Goal: Task Accomplishment & Management: Complete application form

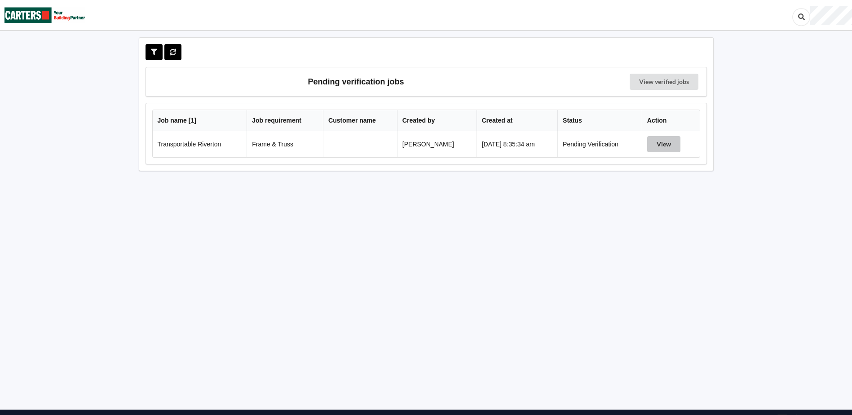
click at [657, 147] on button "View" at bounding box center [664, 144] width 33 height 16
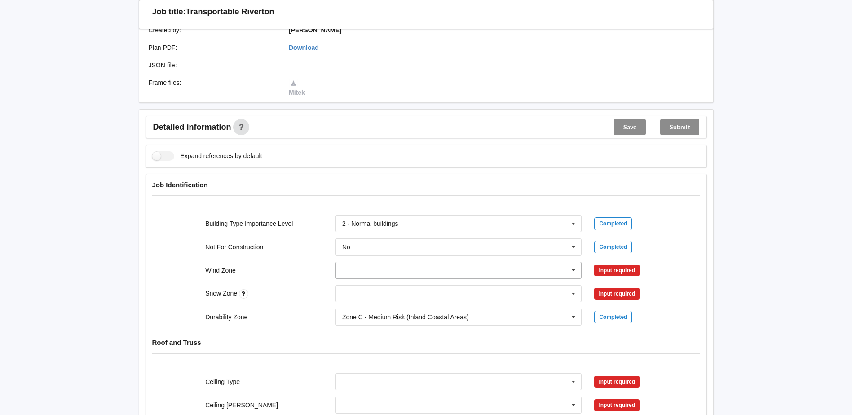
scroll to position [225, 0]
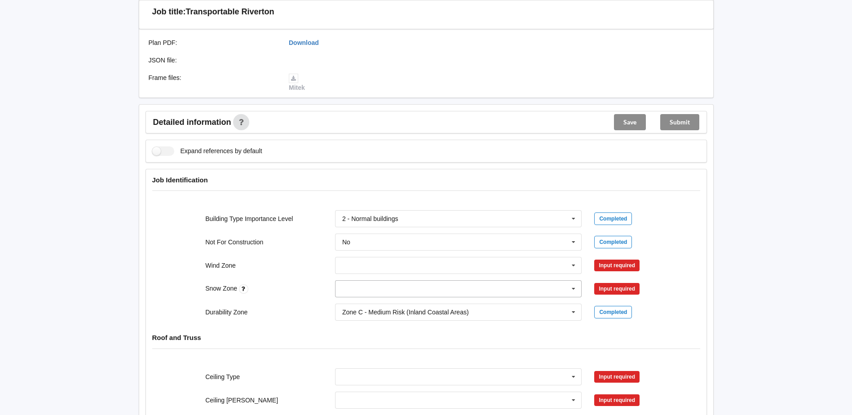
click at [414, 294] on input "text" at bounding box center [459, 289] width 246 height 16
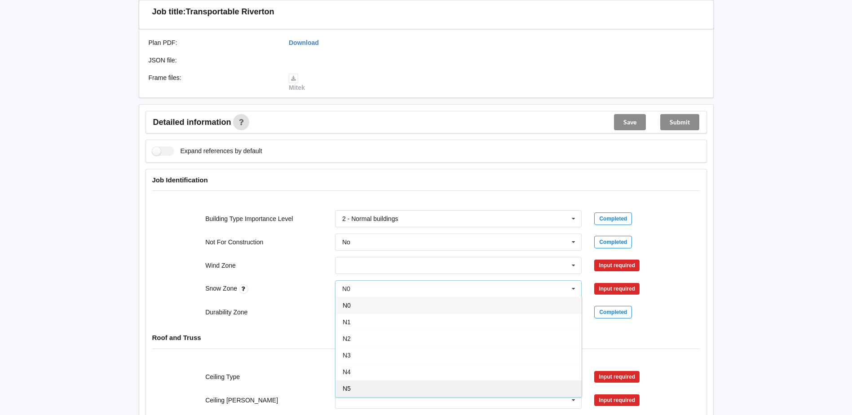
click at [356, 384] on div "N5" at bounding box center [459, 388] width 246 height 17
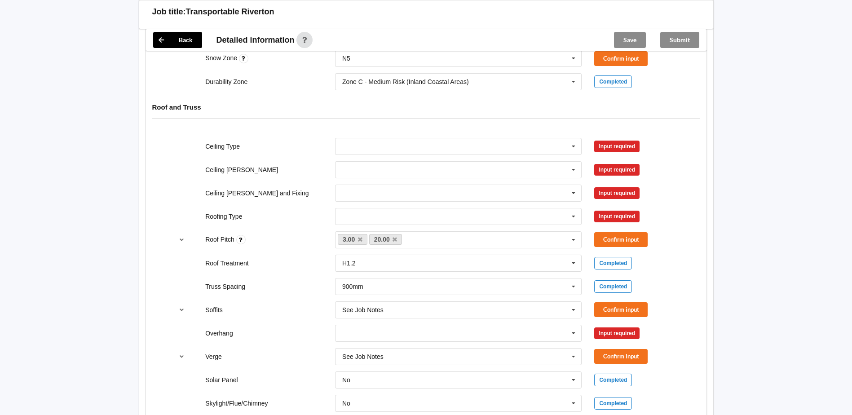
scroll to position [449, 0]
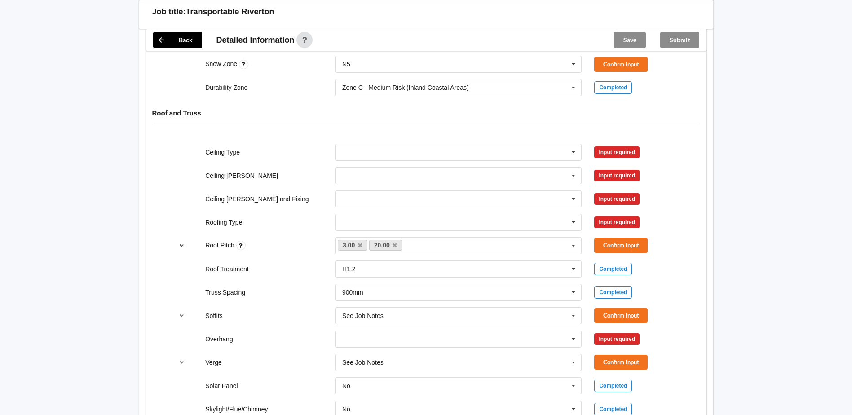
click at [181, 245] on icon "reference-toggle" at bounding box center [182, 245] width 8 height 5
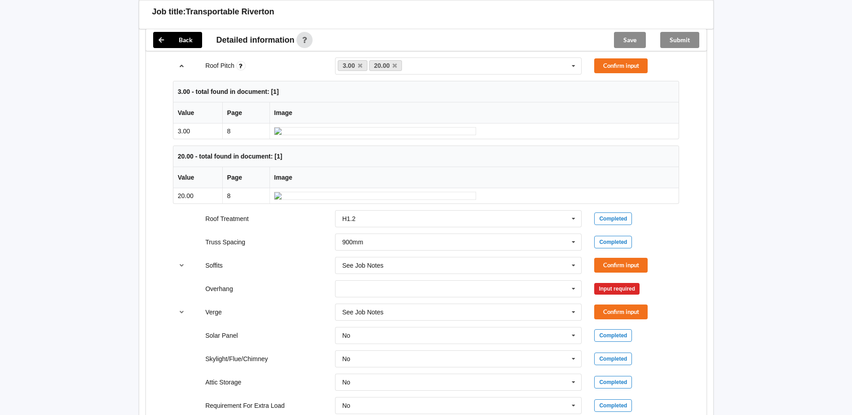
scroll to position [674, 0]
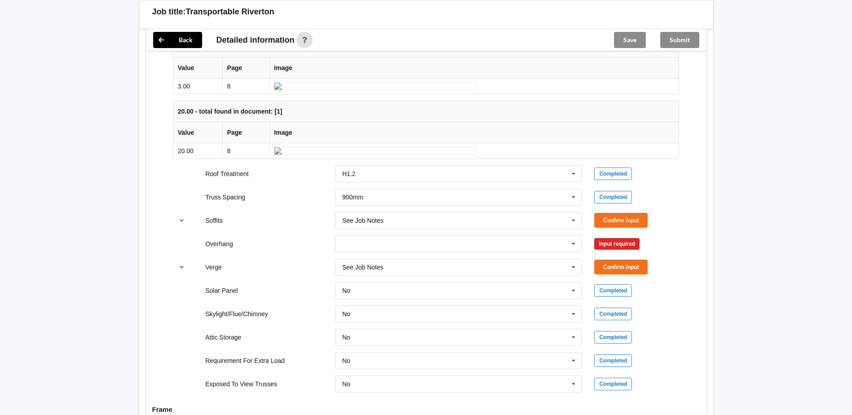
click at [128, 135] on div "Back Delete Job title: Transportable Riverton Customer name : Specific customer…" at bounding box center [426, 86] width 596 height 1446
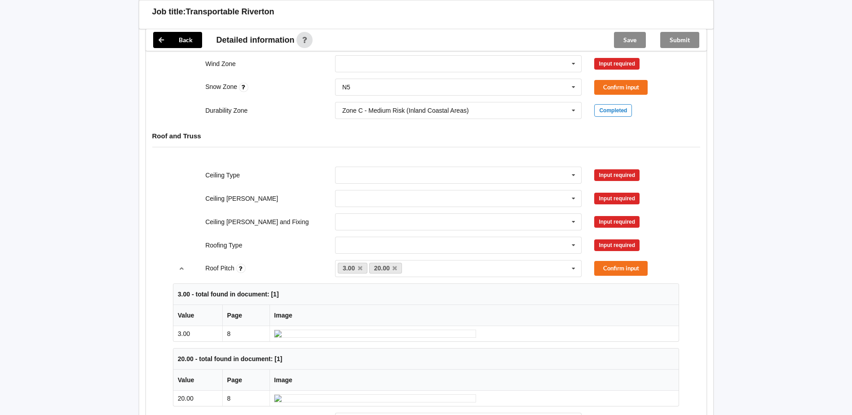
scroll to position [425, 0]
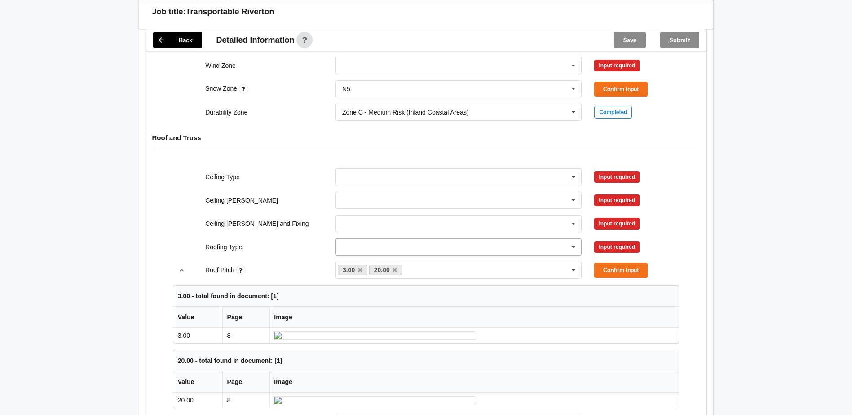
click at [360, 248] on input "text" at bounding box center [459, 247] width 246 height 16
click at [364, 265] on span "1. [GEOGRAPHIC_DATA]" at bounding box center [379, 263] width 72 height 7
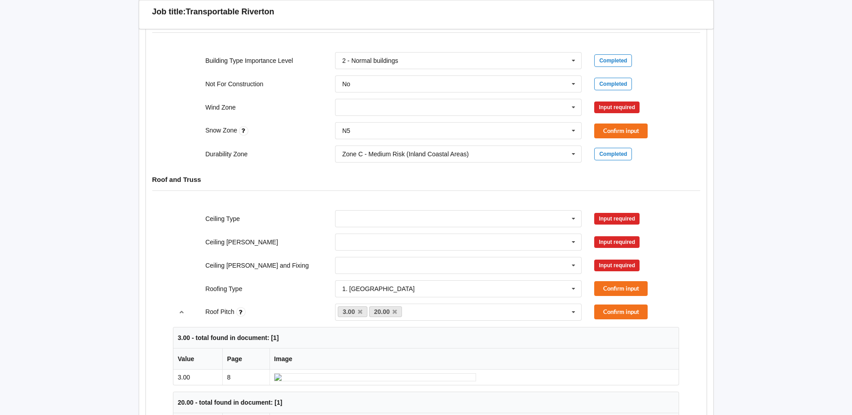
scroll to position [515, 0]
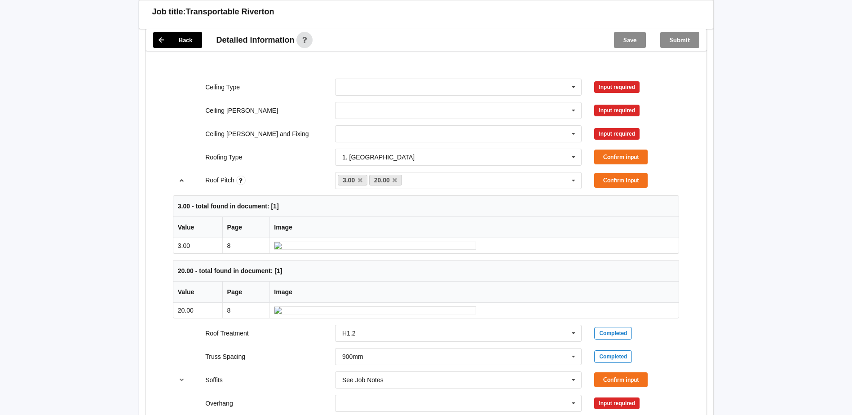
click at [184, 179] on icon "reference-toggle" at bounding box center [182, 180] width 8 height 5
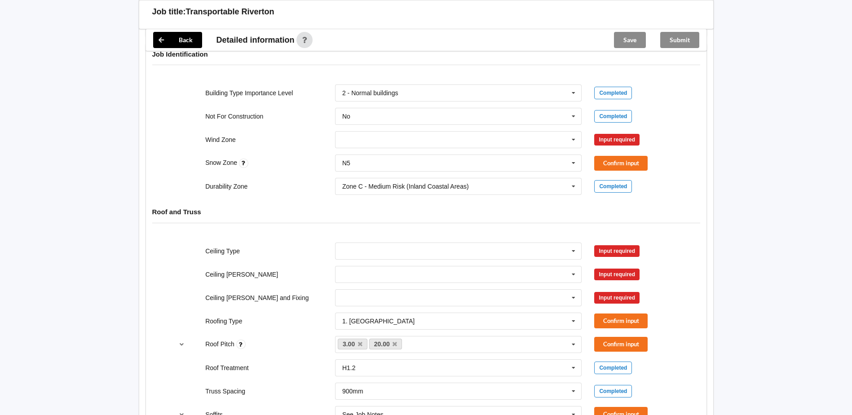
scroll to position [335, 0]
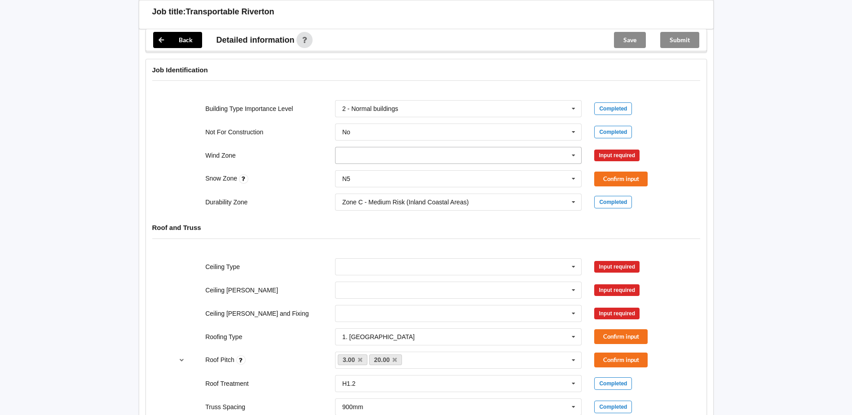
click at [574, 158] on icon at bounding box center [573, 155] width 13 height 17
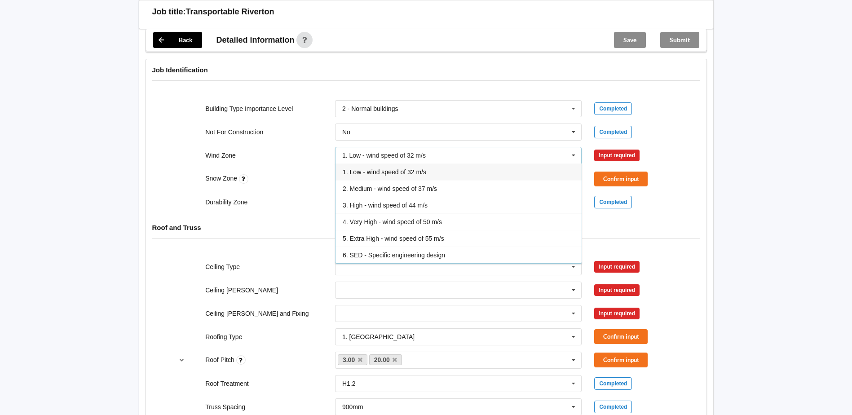
click at [271, 225] on h4 "Roof and Truss" at bounding box center [426, 227] width 548 height 9
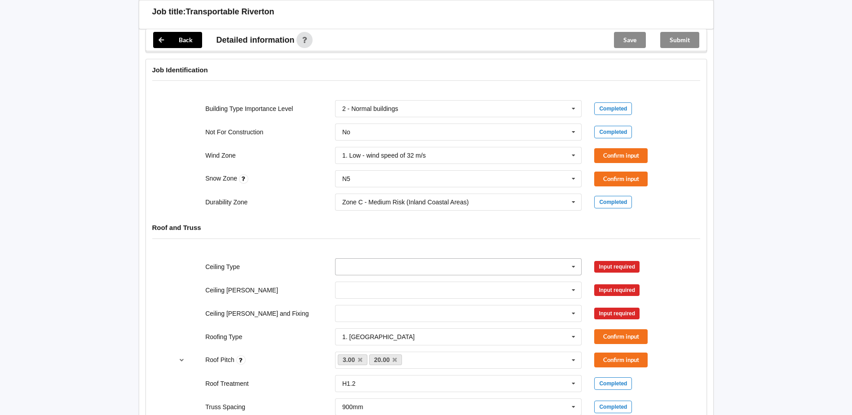
click at [395, 265] on input "text" at bounding box center [459, 267] width 246 height 16
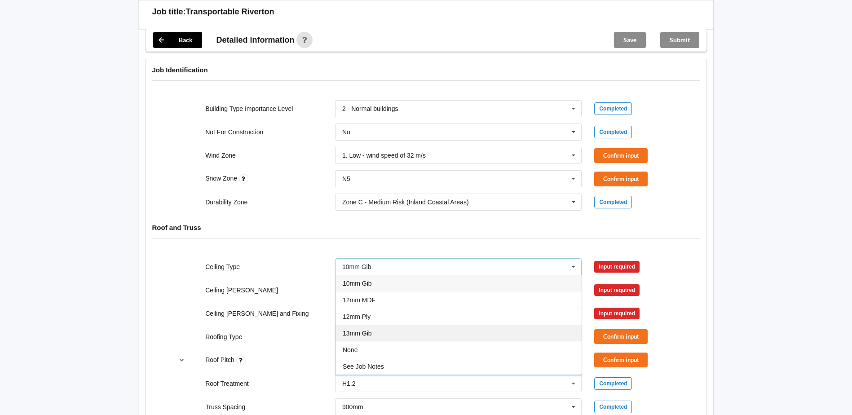
click at [371, 332] on span "13mm Gib" at bounding box center [357, 333] width 29 height 7
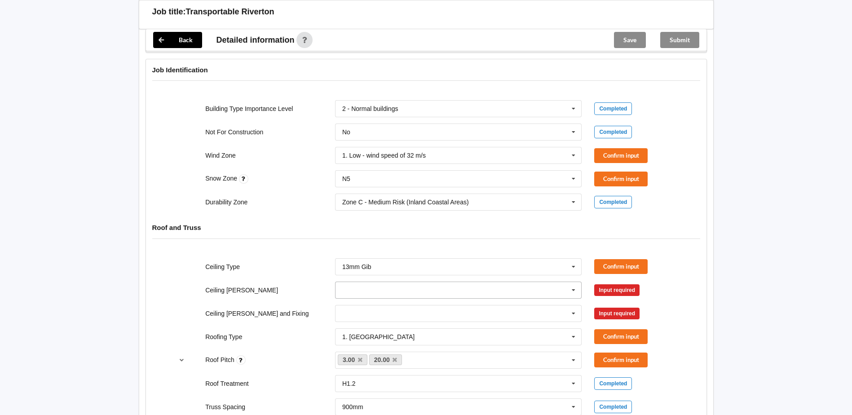
click at [384, 291] on input "text" at bounding box center [459, 290] width 246 height 16
click at [375, 339] on div "600mm" at bounding box center [459, 340] width 246 height 17
click at [381, 315] on input "text" at bounding box center [459, 314] width 246 height 16
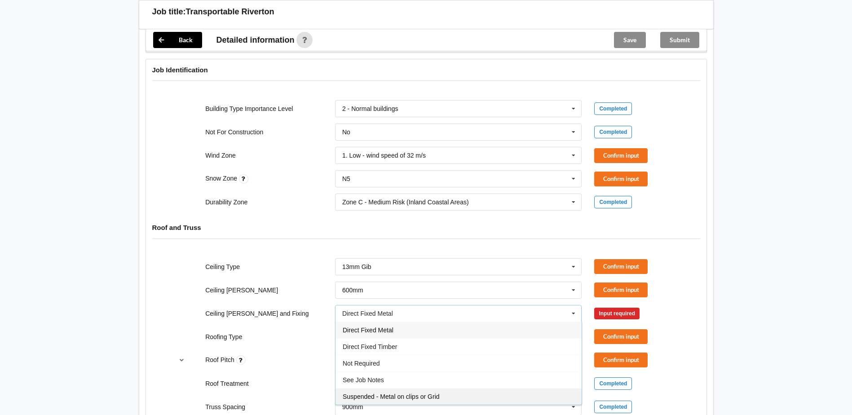
click at [391, 394] on span "Suspended - Metal on clips or Grid" at bounding box center [391, 396] width 97 height 7
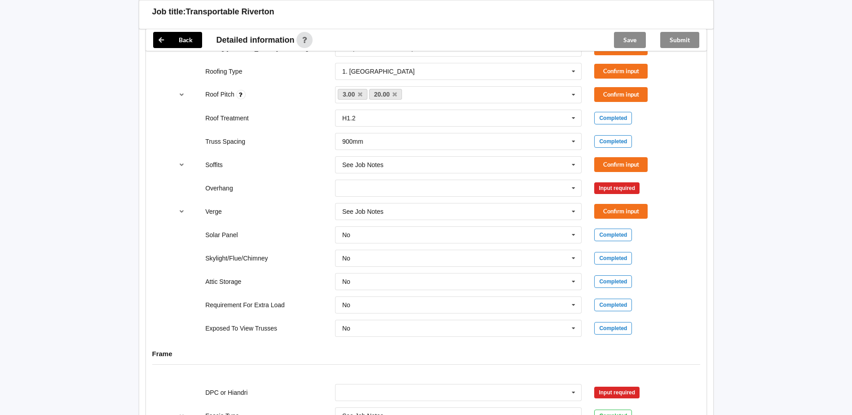
scroll to position [604, 0]
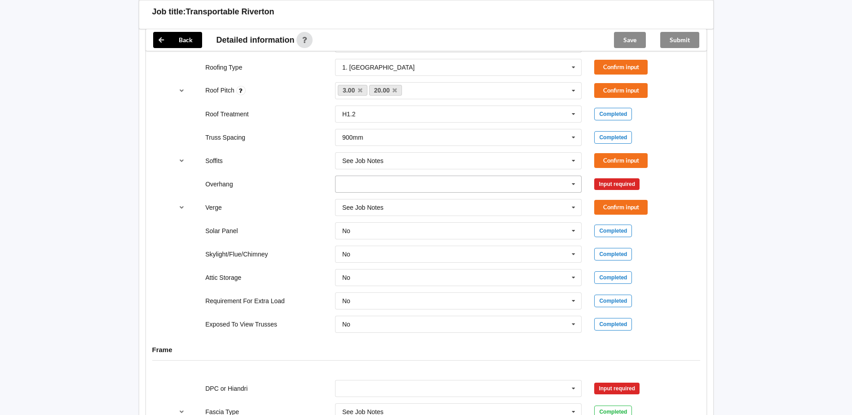
click at [366, 186] on input "text" at bounding box center [459, 184] width 246 height 16
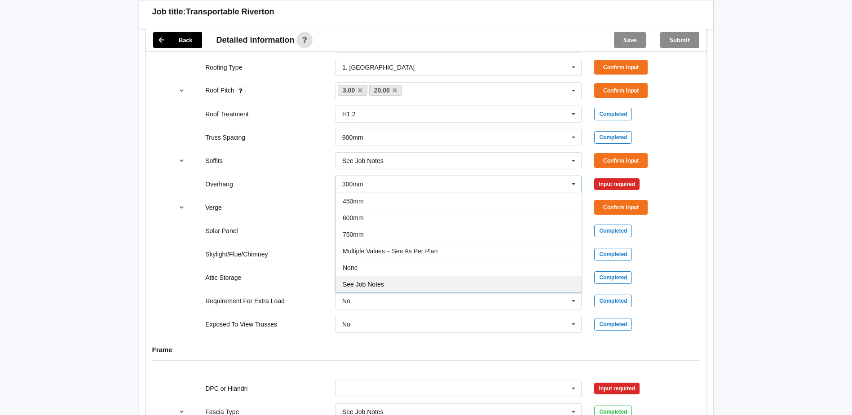
click at [368, 283] on span "See Job Notes" at bounding box center [363, 284] width 41 height 7
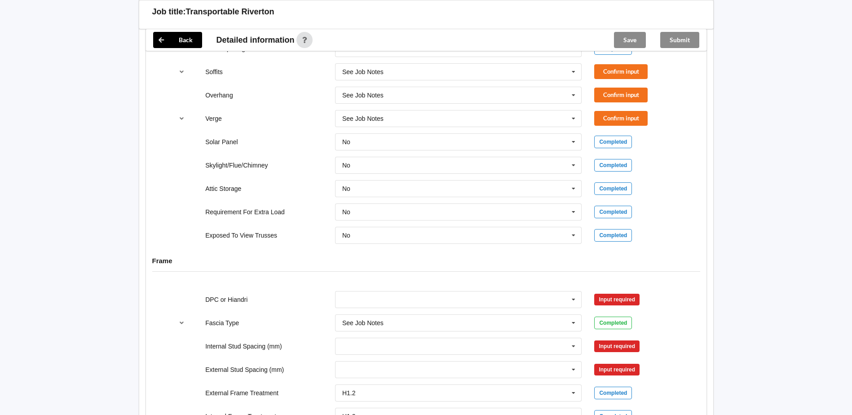
scroll to position [694, 0]
click at [373, 299] on input "text" at bounding box center [459, 299] width 246 height 16
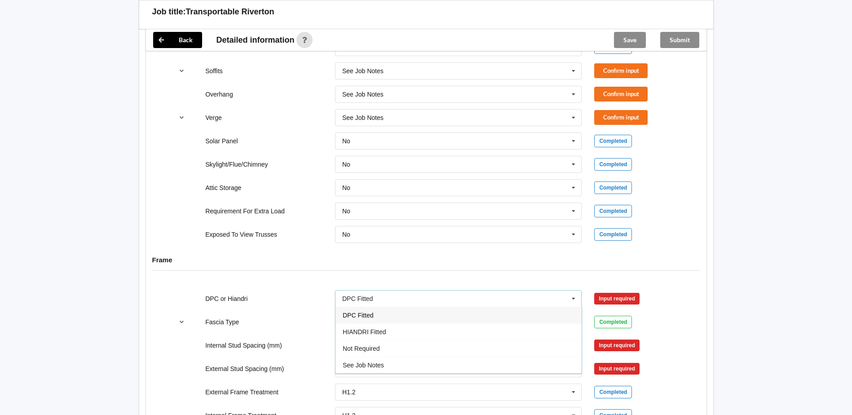
click at [373, 314] on span "DPC Fitted" at bounding box center [358, 315] width 31 height 7
click at [380, 346] on input "text" at bounding box center [459, 345] width 246 height 16
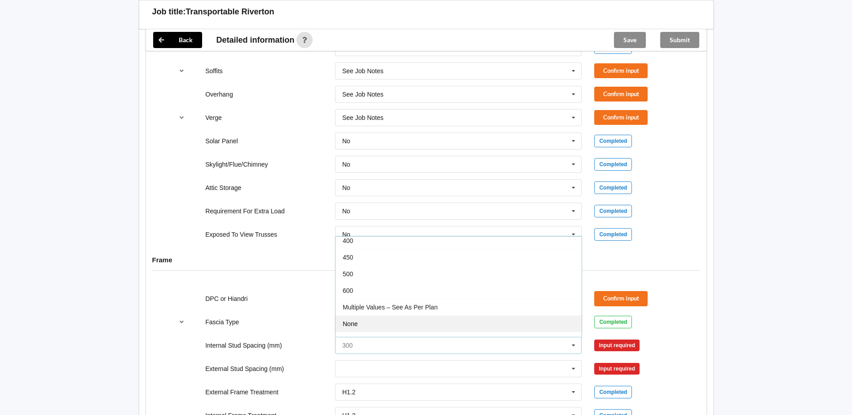
scroll to position [33, 0]
click at [385, 332] on div "See Job Notes" at bounding box center [459, 328] width 246 height 17
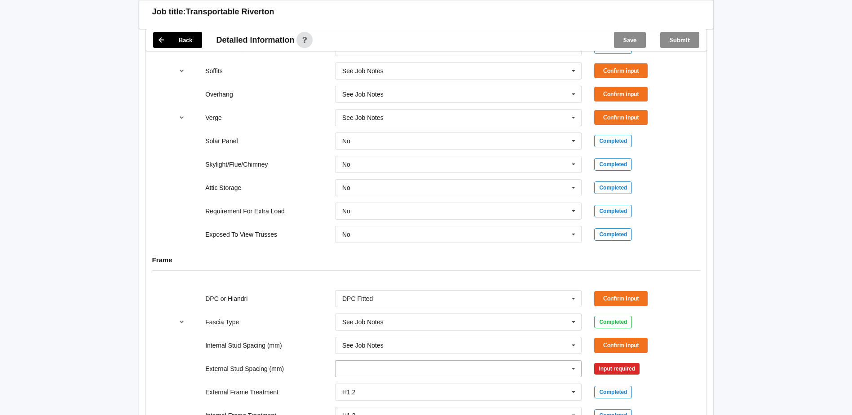
click at [382, 364] on input "text" at bounding box center [459, 369] width 246 height 16
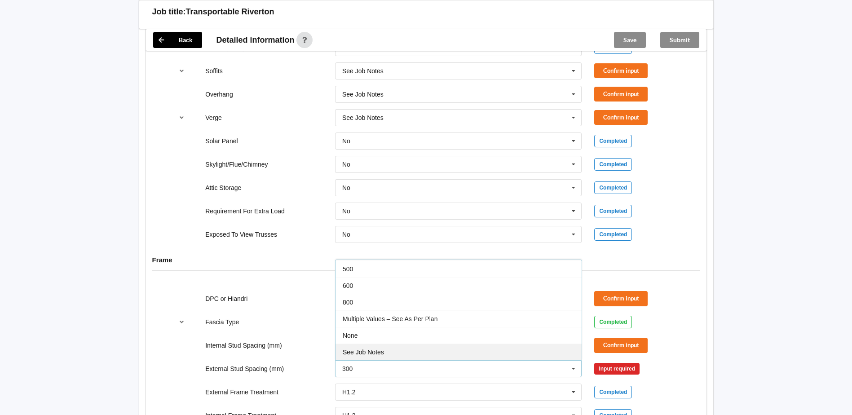
click at [382, 355] on span "See Job Notes" at bounding box center [363, 352] width 41 height 7
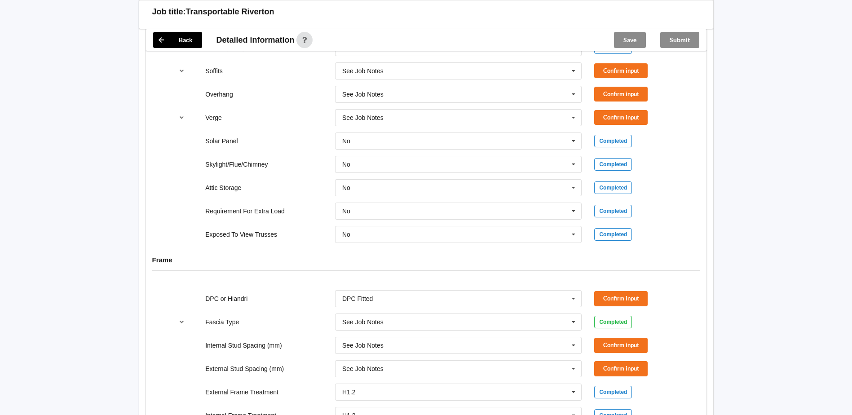
click at [624, 360] on div "External Stud Spacing (mm) See Job Notes 300 400 450 500 600 800 Multiple Value…" at bounding box center [426, 369] width 519 height 30
click at [618, 343] on button "Confirm input" at bounding box center [621, 345] width 53 height 15
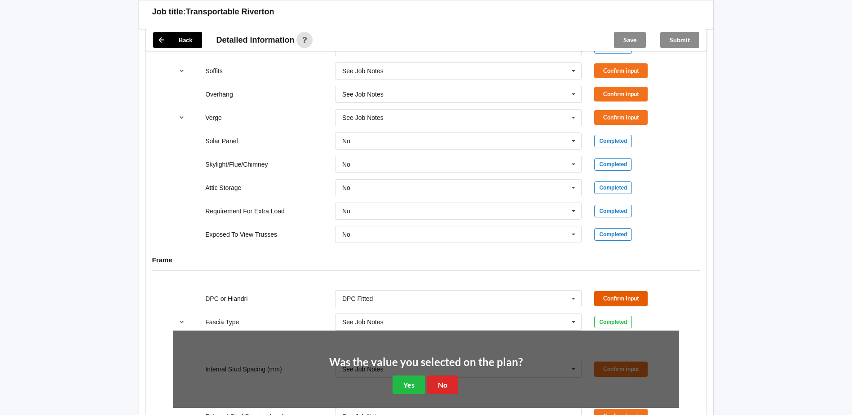
click at [616, 292] on button "Confirm input" at bounding box center [621, 298] width 53 height 15
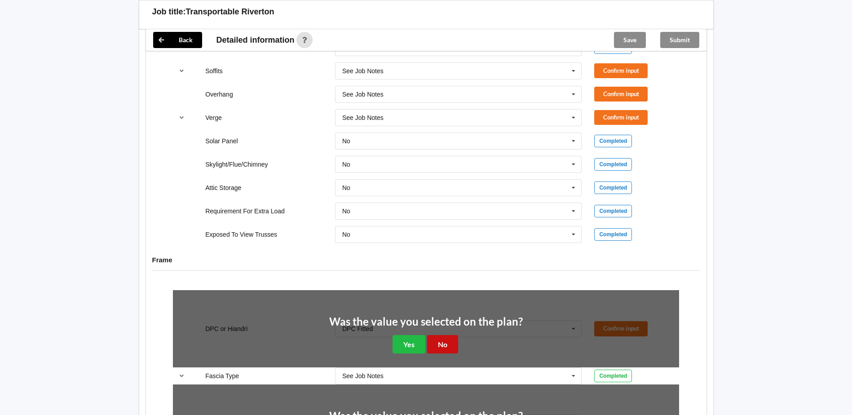
click at [447, 344] on button "No" at bounding box center [442, 344] width 31 height 18
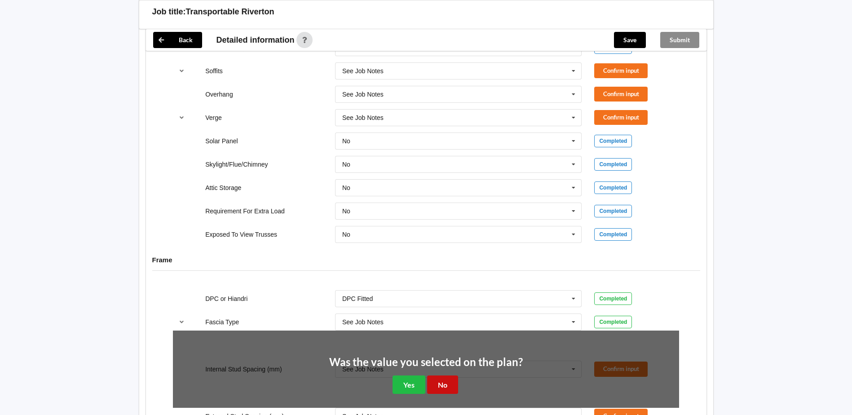
click at [438, 380] on button "No" at bounding box center [442, 385] width 31 height 18
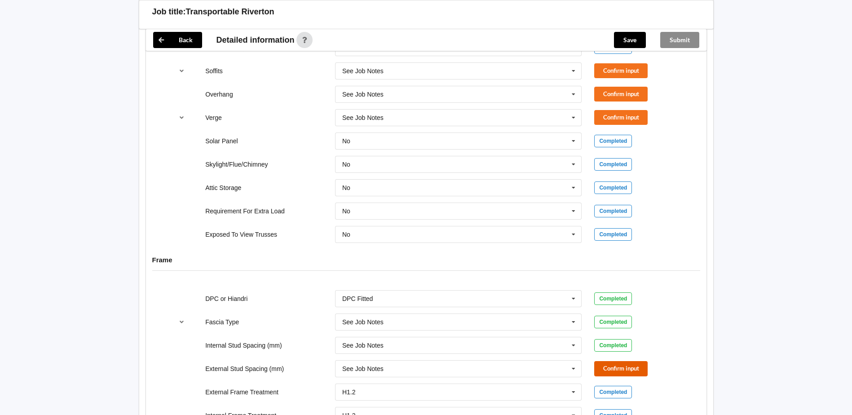
click at [609, 369] on button "Confirm input" at bounding box center [621, 368] width 53 height 15
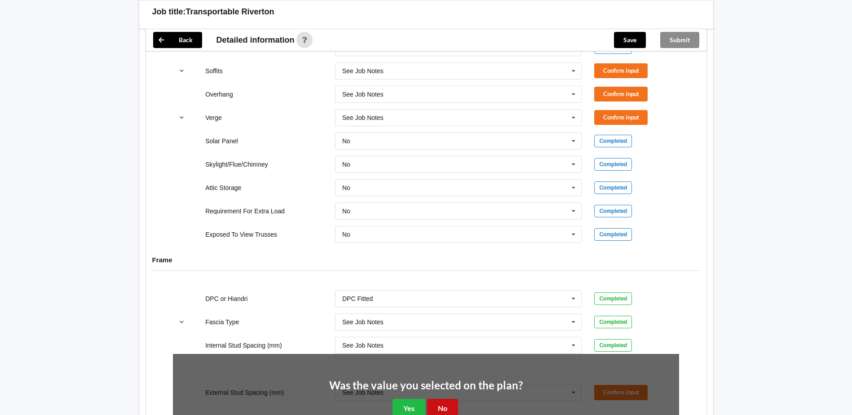
click at [435, 405] on button "No" at bounding box center [442, 408] width 31 height 18
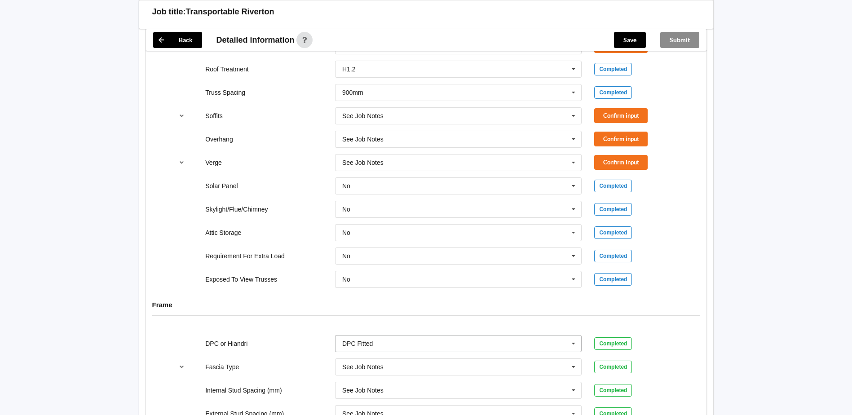
scroll to position [559, 0]
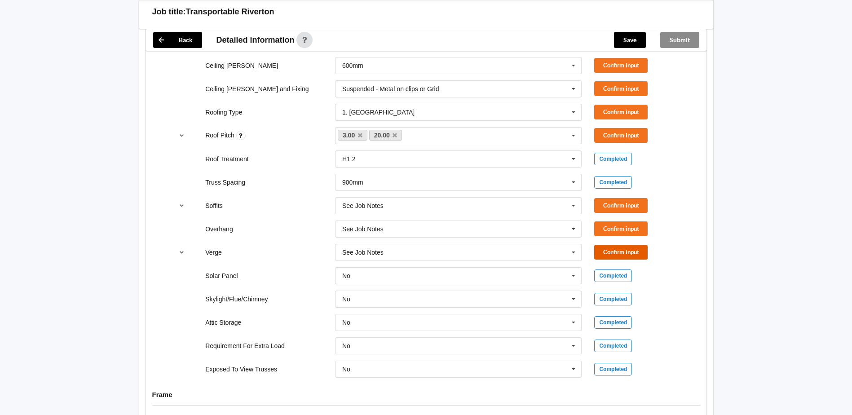
drag, startPoint x: 626, startPoint y: 257, endPoint x: 622, endPoint y: 244, distance: 13.6
click at [626, 256] on button "Confirm input" at bounding box center [621, 252] width 53 height 15
click at [614, 225] on button "Confirm input" at bounding box center [621, 229] width 53 height 15
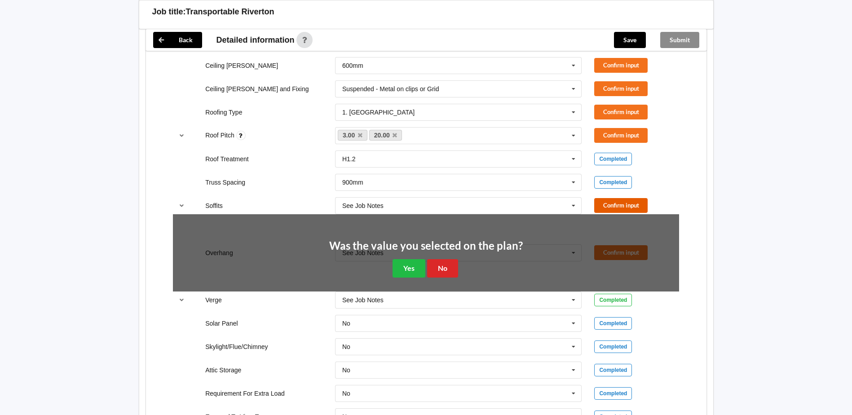
click at [612, 207] on button "Confirm input" at bounding box center [621, 205] width 53 height 15
click at [451, 264] on button "No" at bounding box center [442, 268] width 31 height 18
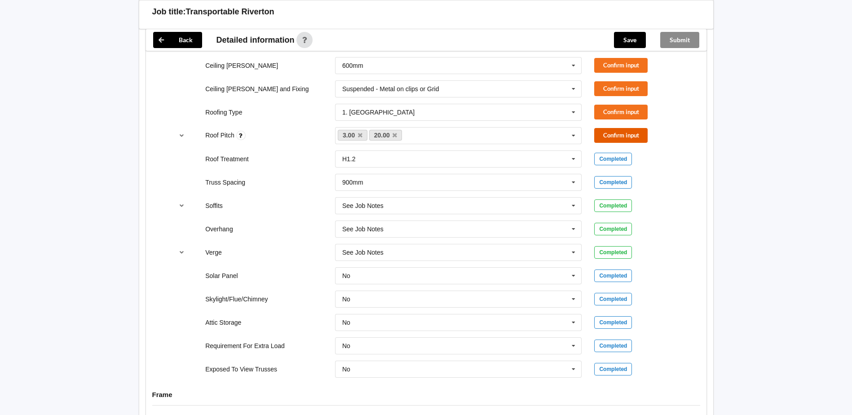
drag, startPoint x: 605, startPoint y: 137, endPoint x: 604, endPoint y: 126, distance: 10.9
click at [605, 133] on button "Confirm input" at bounding box center [621, 135] width 53 height 15
click at [601, 112] on button "Confirm input" at bounding box center [621, 112] width 53 height 15
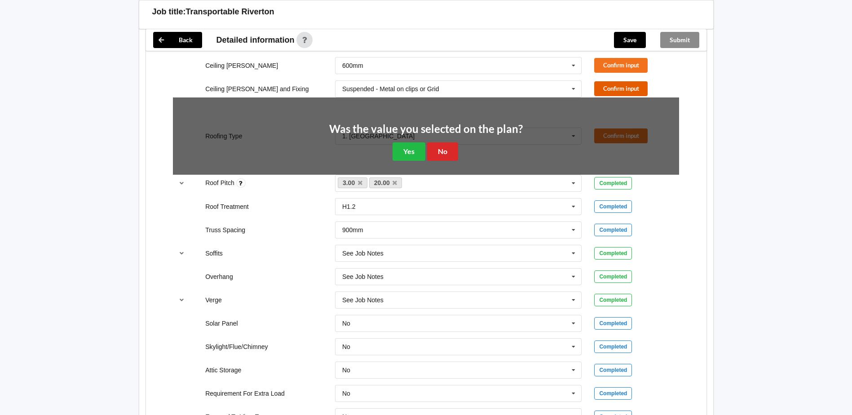
click at [598, 86] on button "Confirm input" at bounding box center [621, 88] width 53 height 15
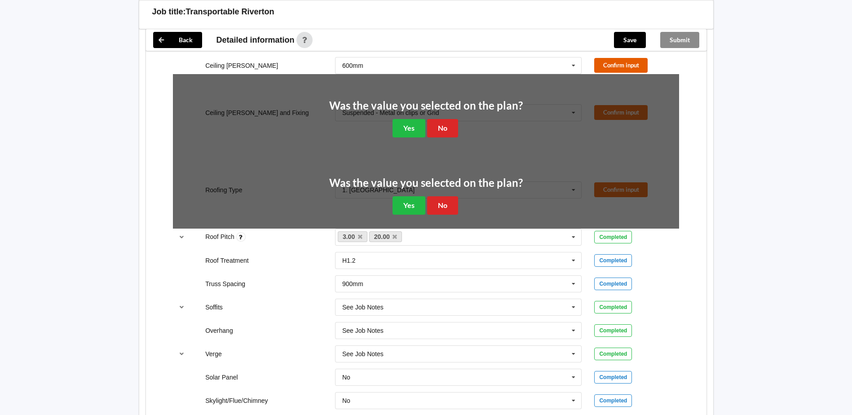
click at [603, 68] on button "Confirm input" at bounding box center [621, 65] width 53 height 15
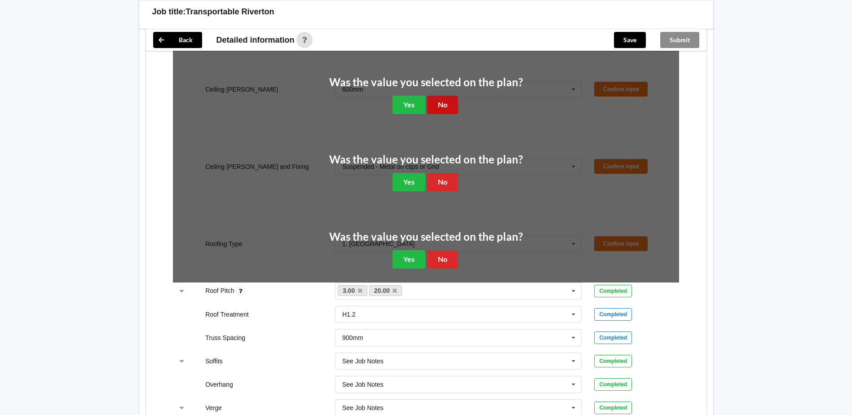
click at [443, 101] on button "No" at bounding box center [442, 105] width 31 height 18
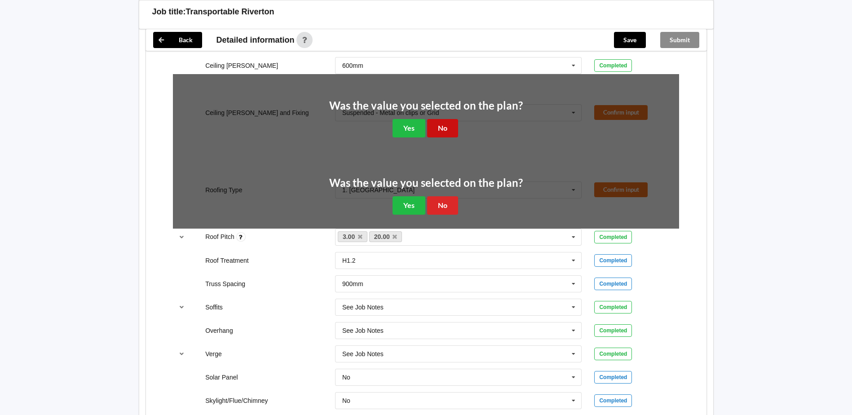
click at [448, 129] on button "No" at bounding box center [442, 128] width 31 height 18
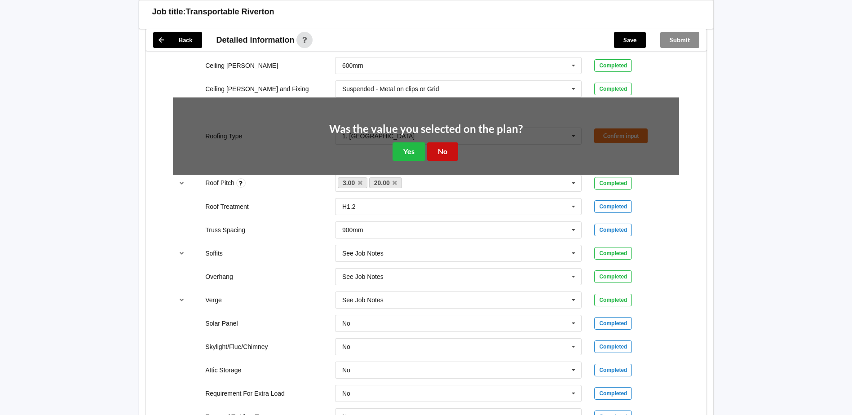
click at [442, 145] on button "No" at bounding box center [442, 151] width 31 height 18
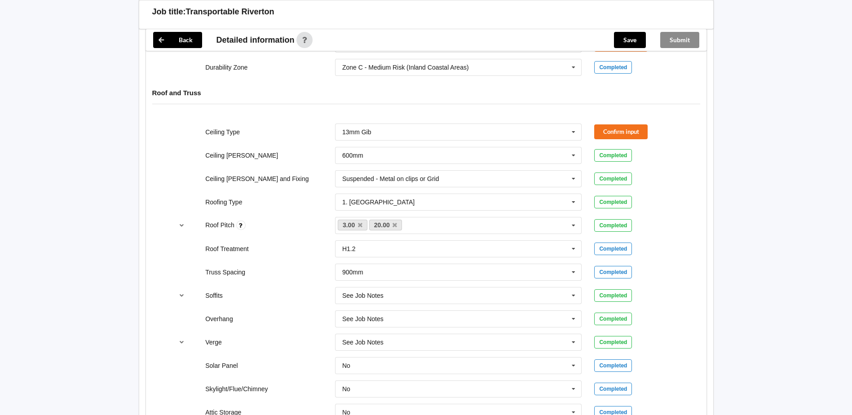
scroll to position [425, 0]
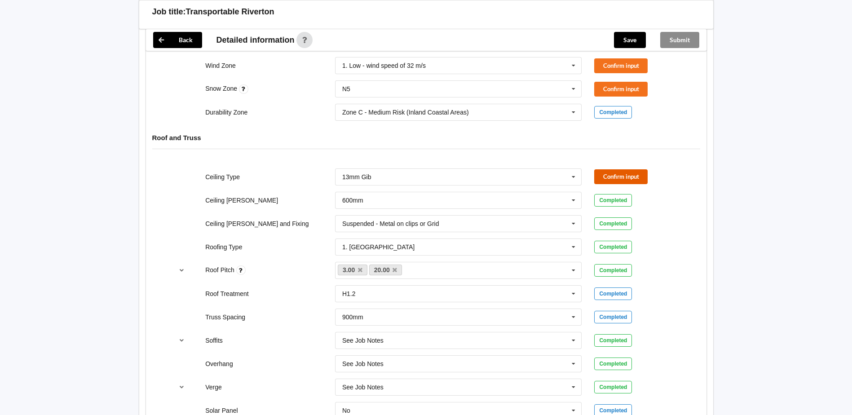
click at [637, 178] on button "Confirm input" at bounding box center [621, 176] width 53 height 15
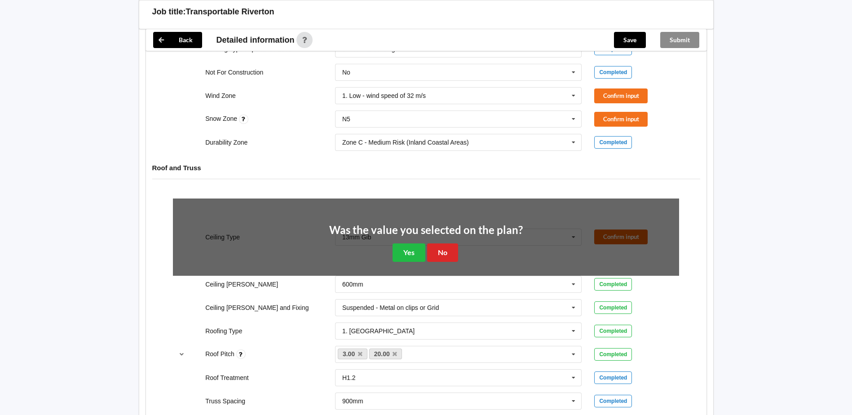
scroll to position [380, 0]
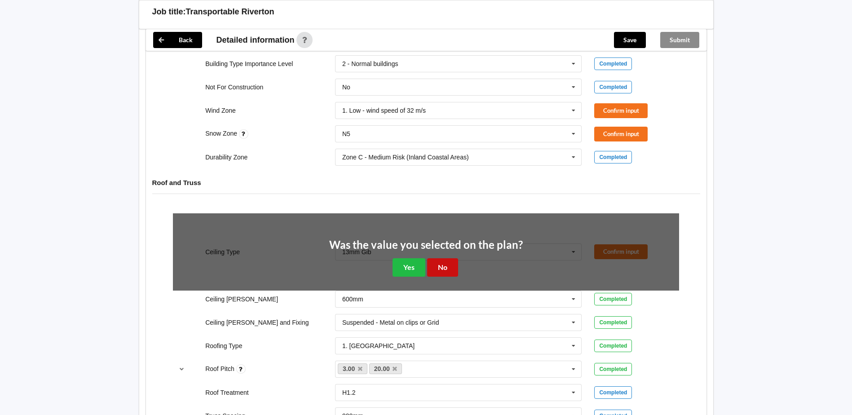
click at [437, 274] on button "No" at bounding box center [442, 267] width 31 height 18
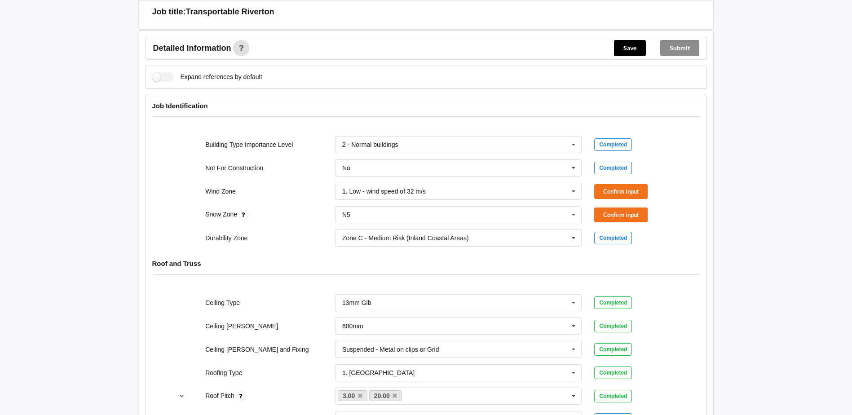
scroll to position [290, 0]
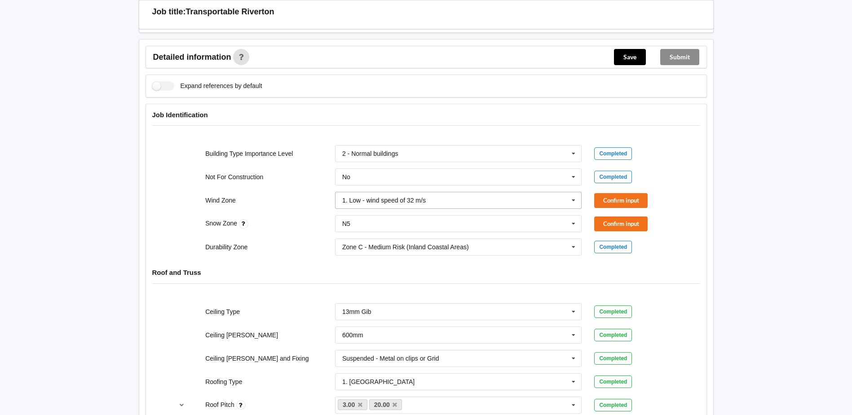
click at [572, 200] on icon at bounding box center [573, 200] width 13 height 17
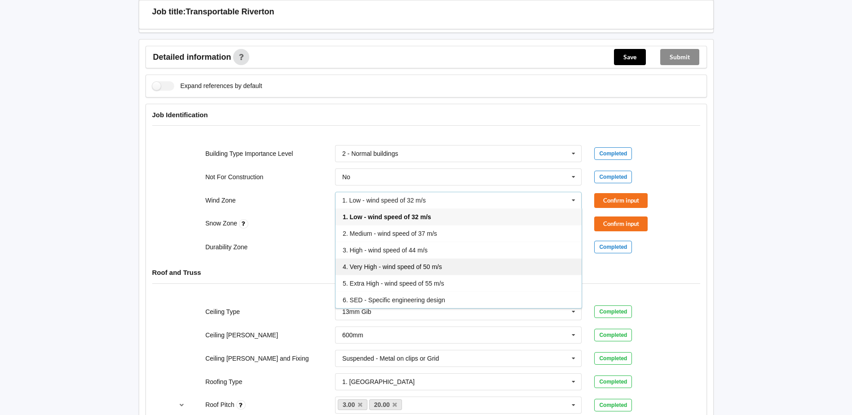
click at [458, 271] on div "4. Very High - wind speed of 50 m/s" at bounding box center [459, 266] width 246 height 17
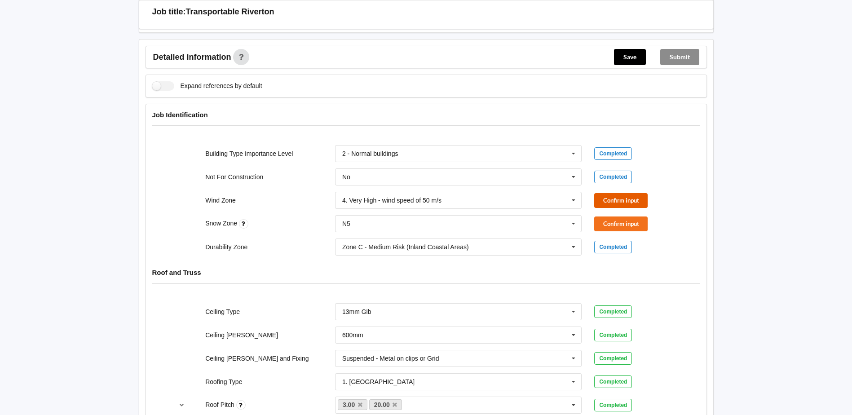
click at [614, 200] on button "Confirm input" at bounding box center [621, 200] width 53 height 15
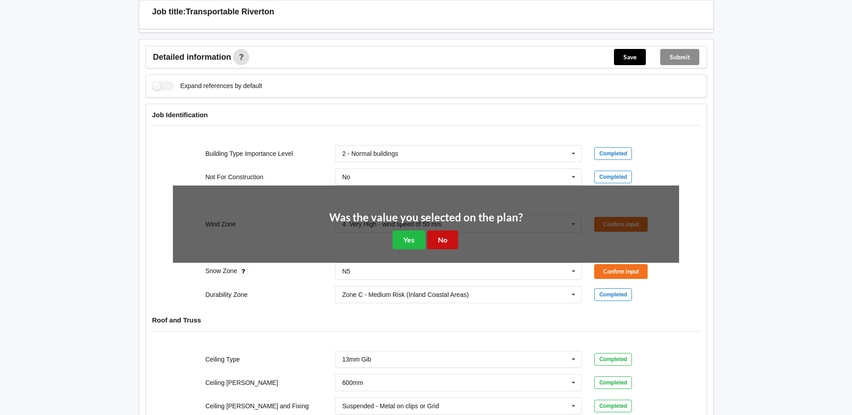
click at [446, 235] on button "No" at bounding box center [442, 240] width 31 height 18
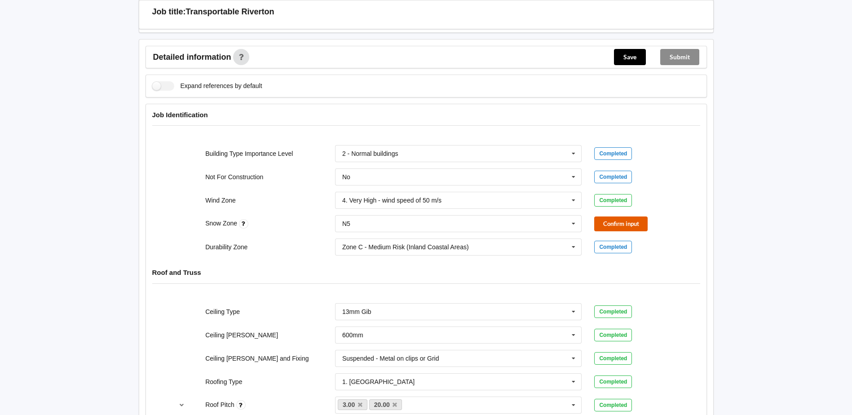
click at [600, 230] on button "Confirm input" at bounding box center [621, 224] width 53 height 15
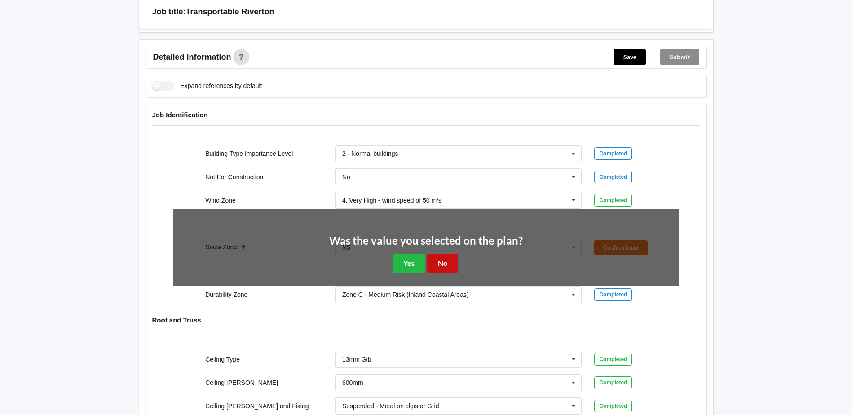
click at [445, 264] on button "No" at bounding box center [442, 263] width 31 height 18
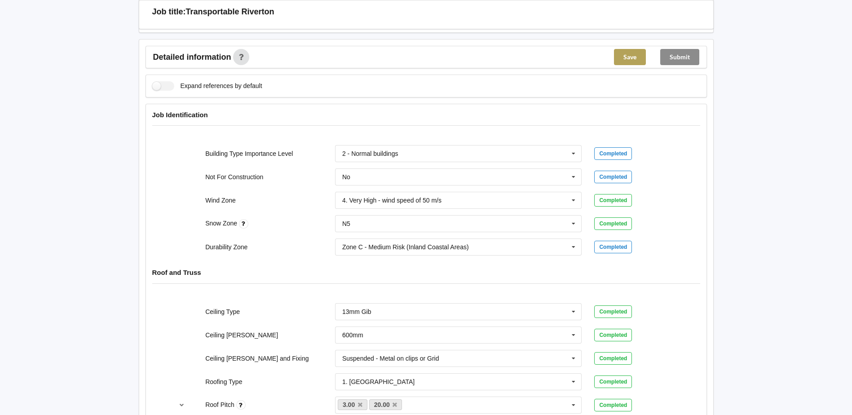
click at [631, 59] on button "Save" at bounding box center [630, 57] width 32 height 16
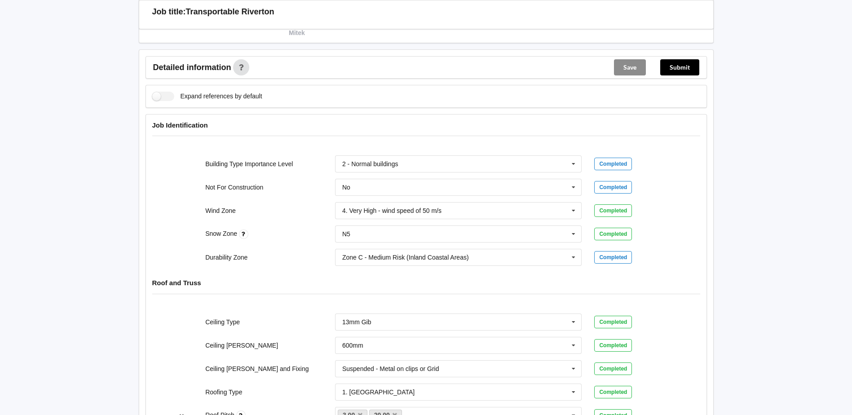
scroll to position [155, 0]
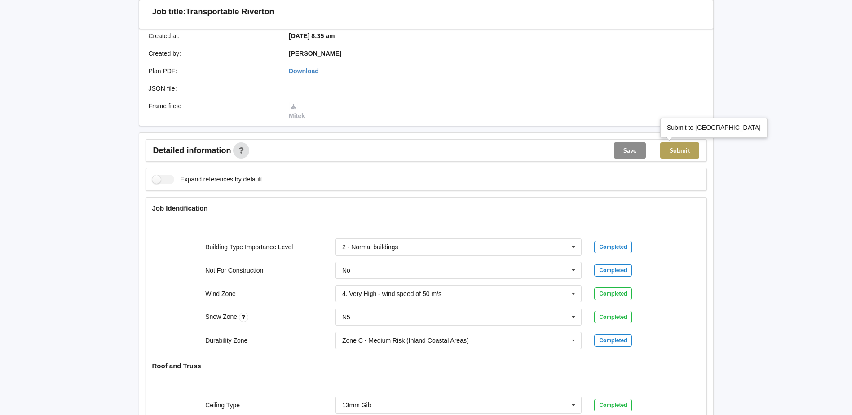
click at [683, 146] on button "Submit" at bounding box center [680, 150] width 39 height 16
